Goal: Obtain resource: Obtain resource

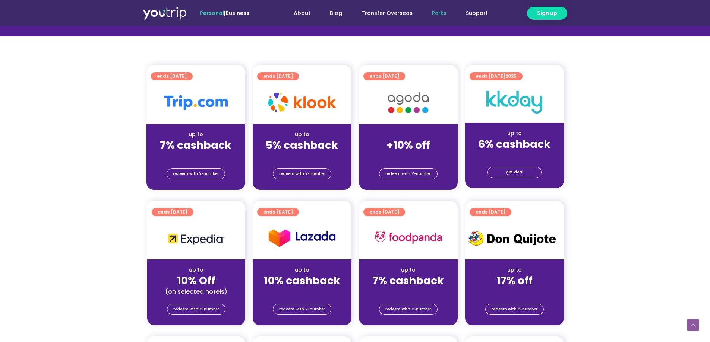
scroll to position [149, 0]
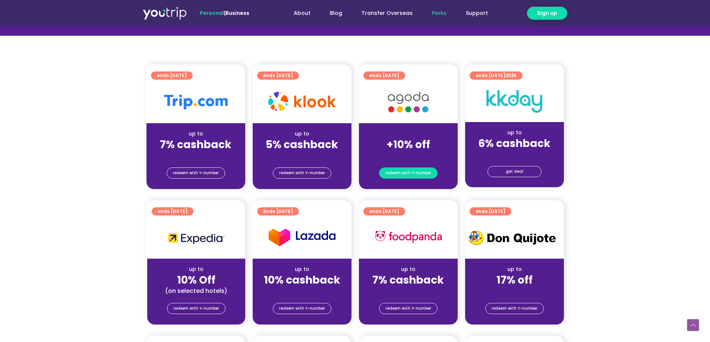
click at [423, 171] on span "redeem with Y-number" at bounding box center [408, 173] width 46 height 10
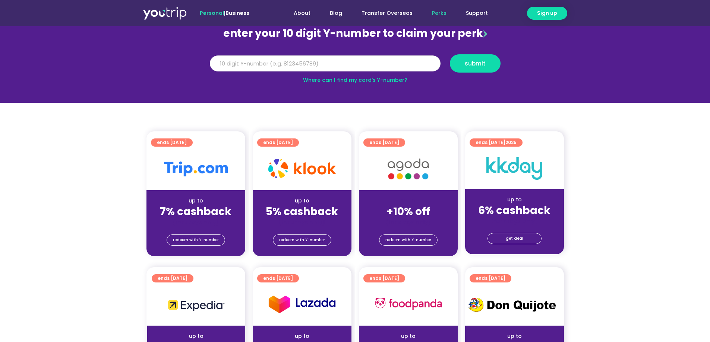
click at [321, 61] on input "Y Number" at bounding box center [325, 64] width 231 height 16
click at [375, 64] on input "Y Number" at bounding box center [325, 64] width 231 height 16
type input "8103488999"
click at [450, 54] on button "submit" at bounding box center [475, 63] width 51 height 18
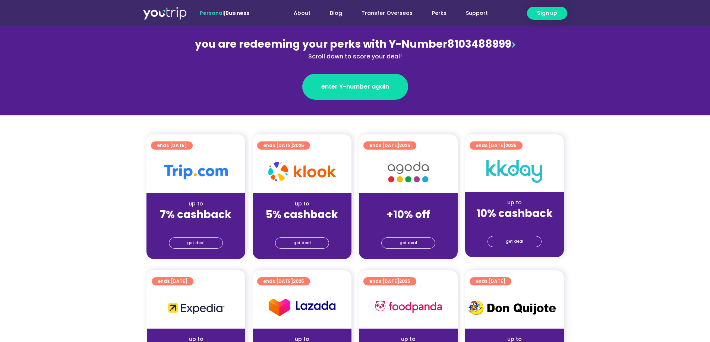
scroll to position [74, 0]
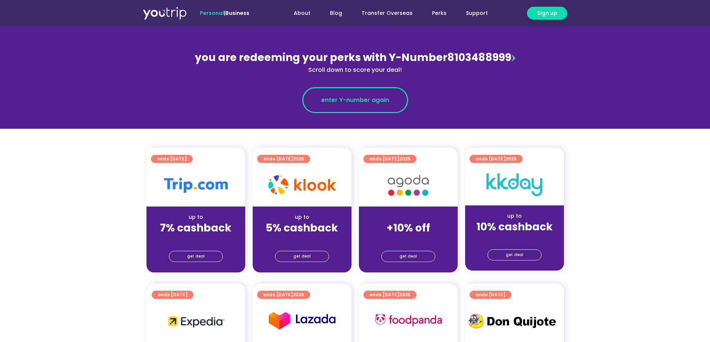
click at [370, 96] on span "enter Y-number again" at bounding box center [355, 100] width 68 height 9
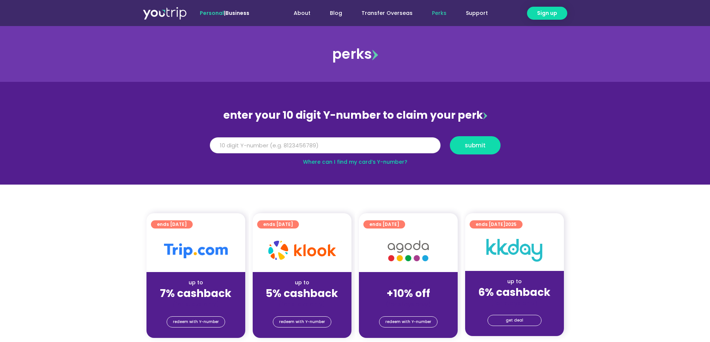
click at [353, 144] on input "Y Number" at bounding box center [325, 145] width 231 height 16
type input "8103488999"
click at [470, 150] on button "submit" at bounding box center [475, 145] width 51 height 18
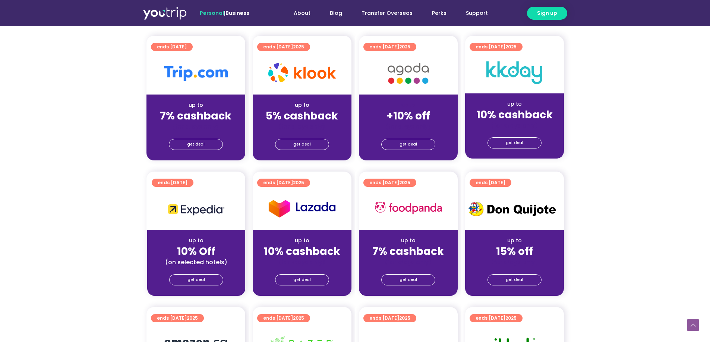
scroll to position [186, 0]
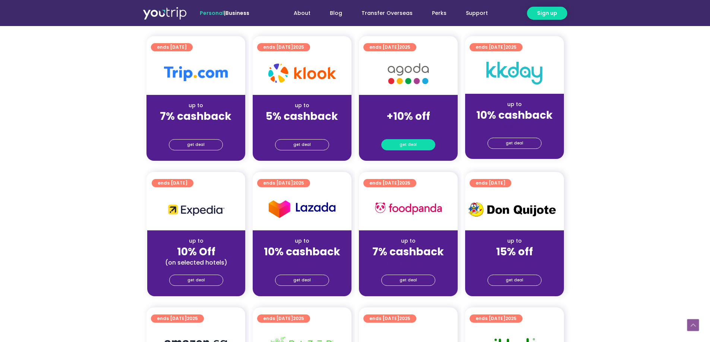
click at [425, 147] on link "get deal" at bounding box center [408, 144] width 54 height 11
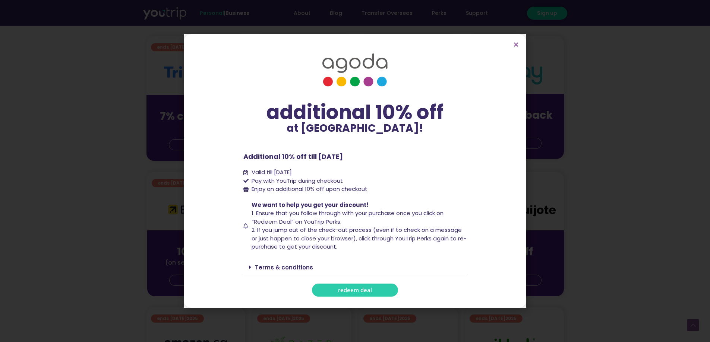
click at [277, 265] on link "Terms & conditions" at bounding box center [284, 268] width 58 height 8
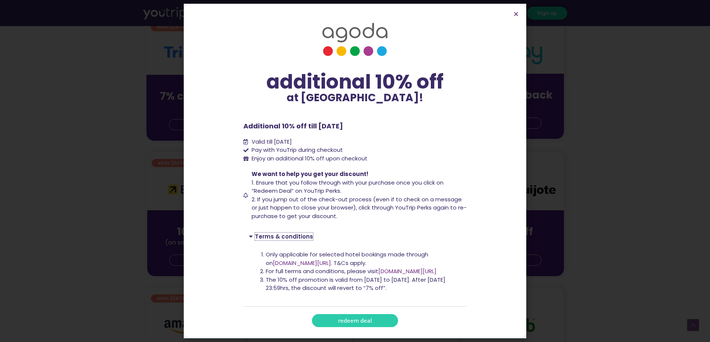
scroll to position [223, 0]
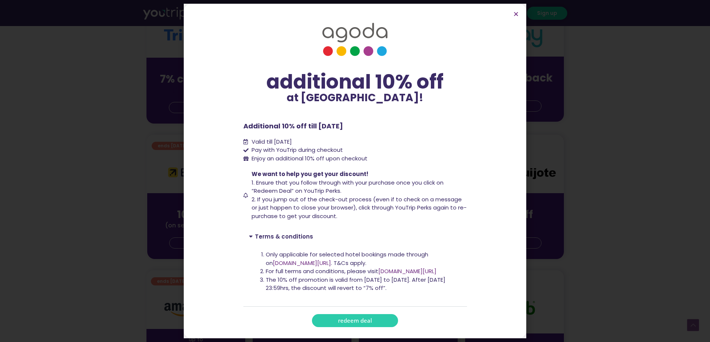
click at [322, 260] on link "www.agoda.com/youtrip" at bounding box center [302, 263] width 58 height 8
